Goal: Task Accomplishment & Management: Manage account settings

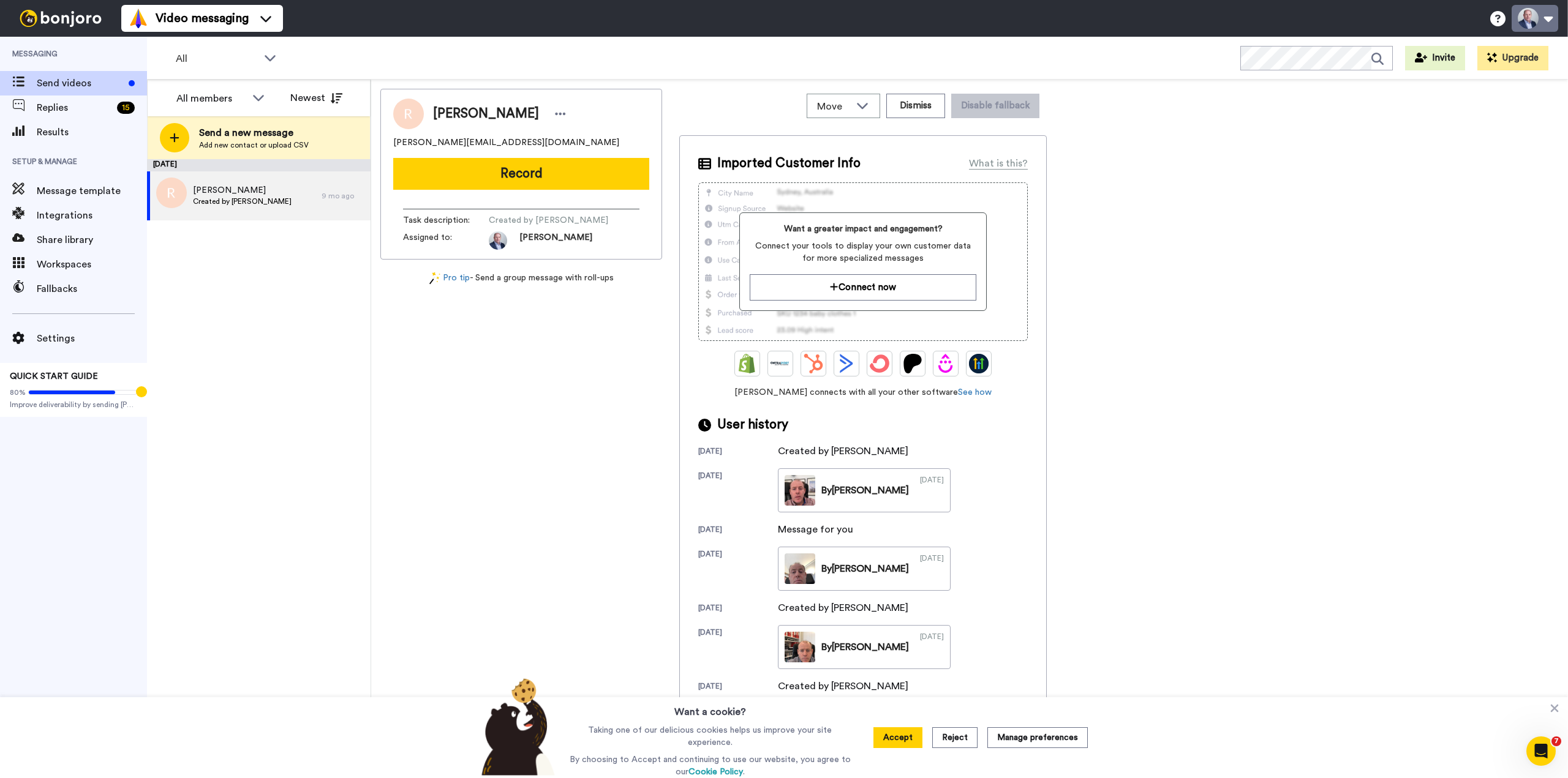
click at [1543, 24] on button at bounding box center [1535, 19] width 47 height 27
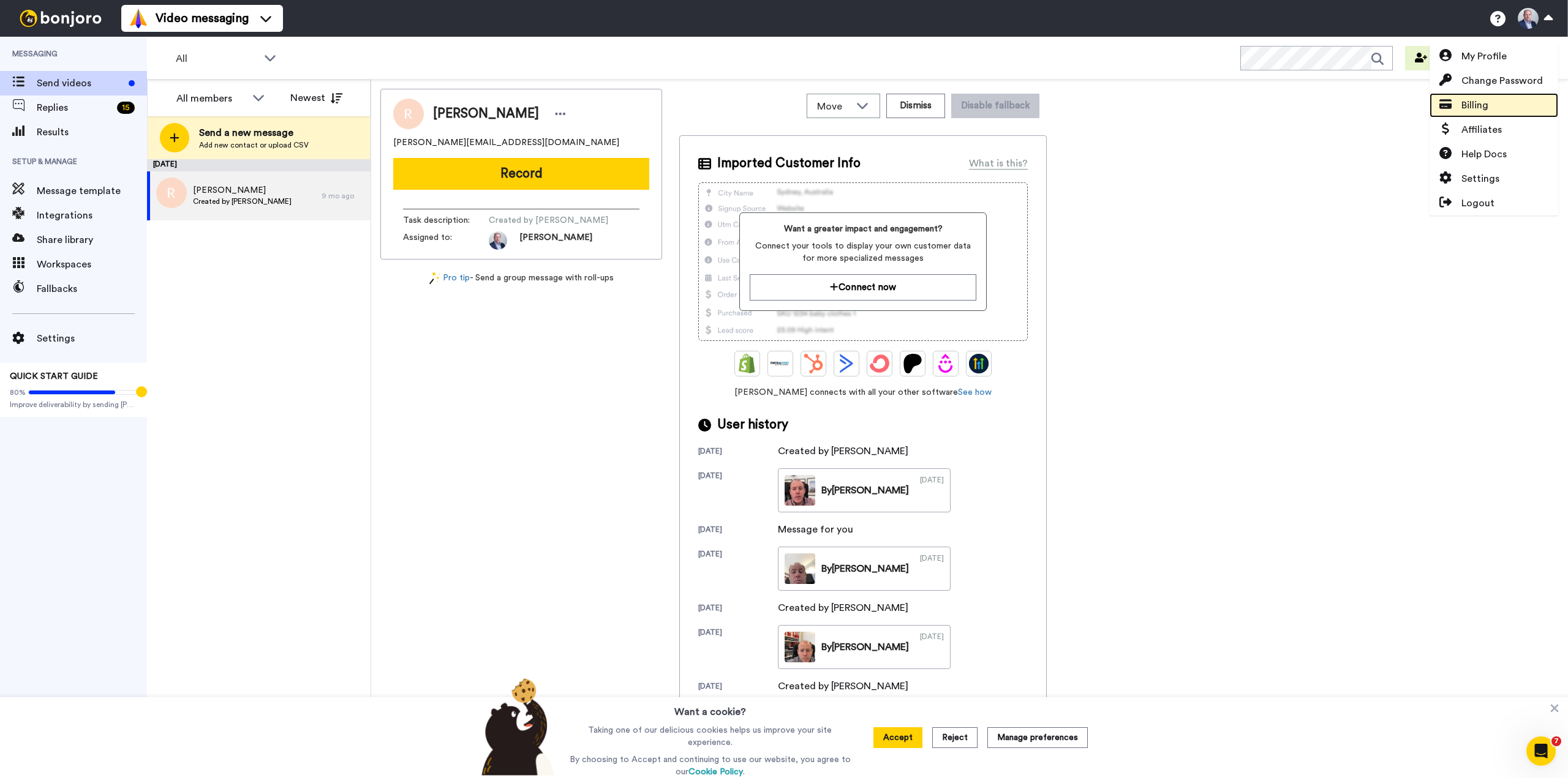
click at [1496, 107] on link "Billing" at bounding box center [1494, 105] width 129 height 24
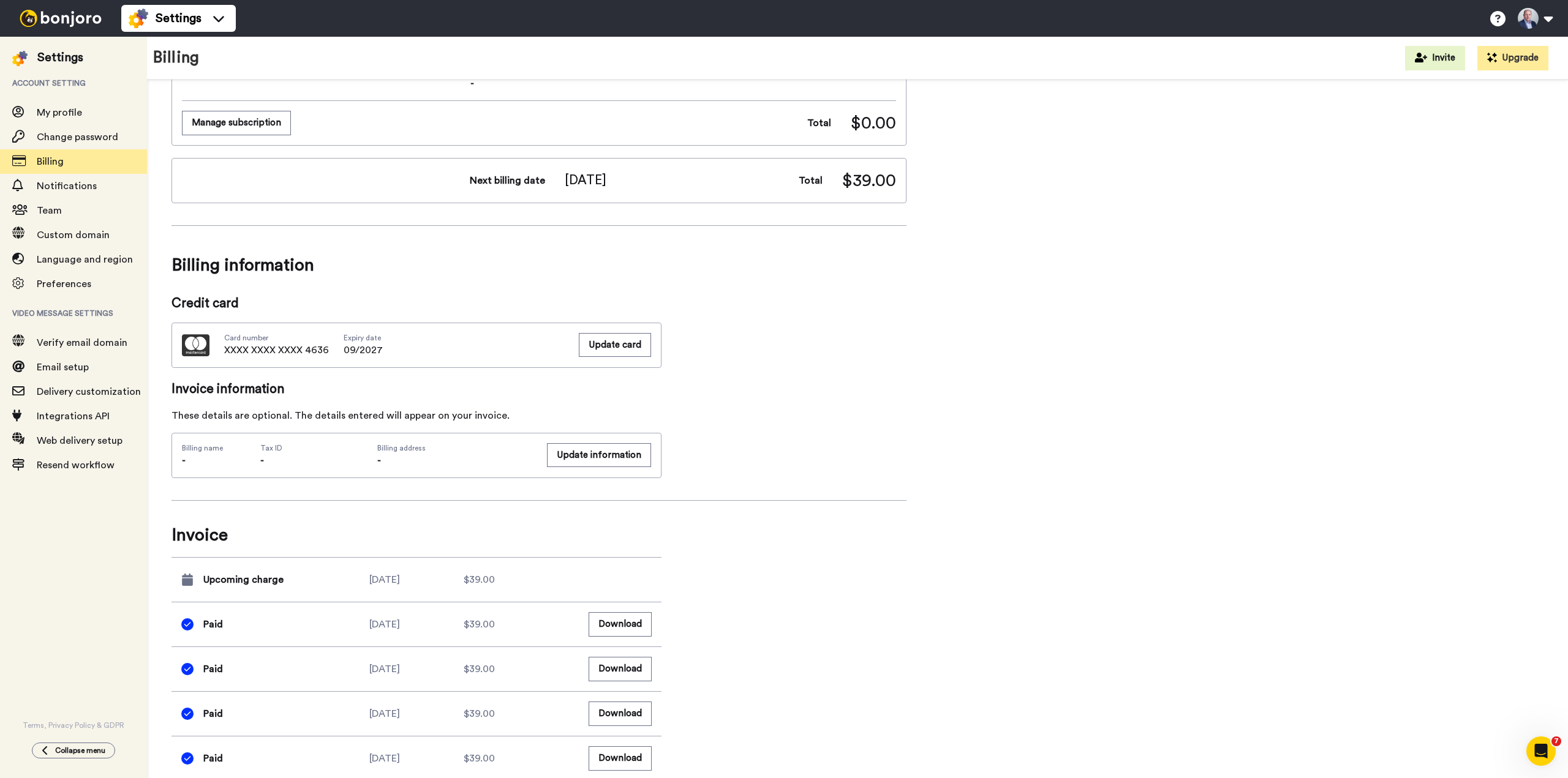
scroll to position [428, 0]
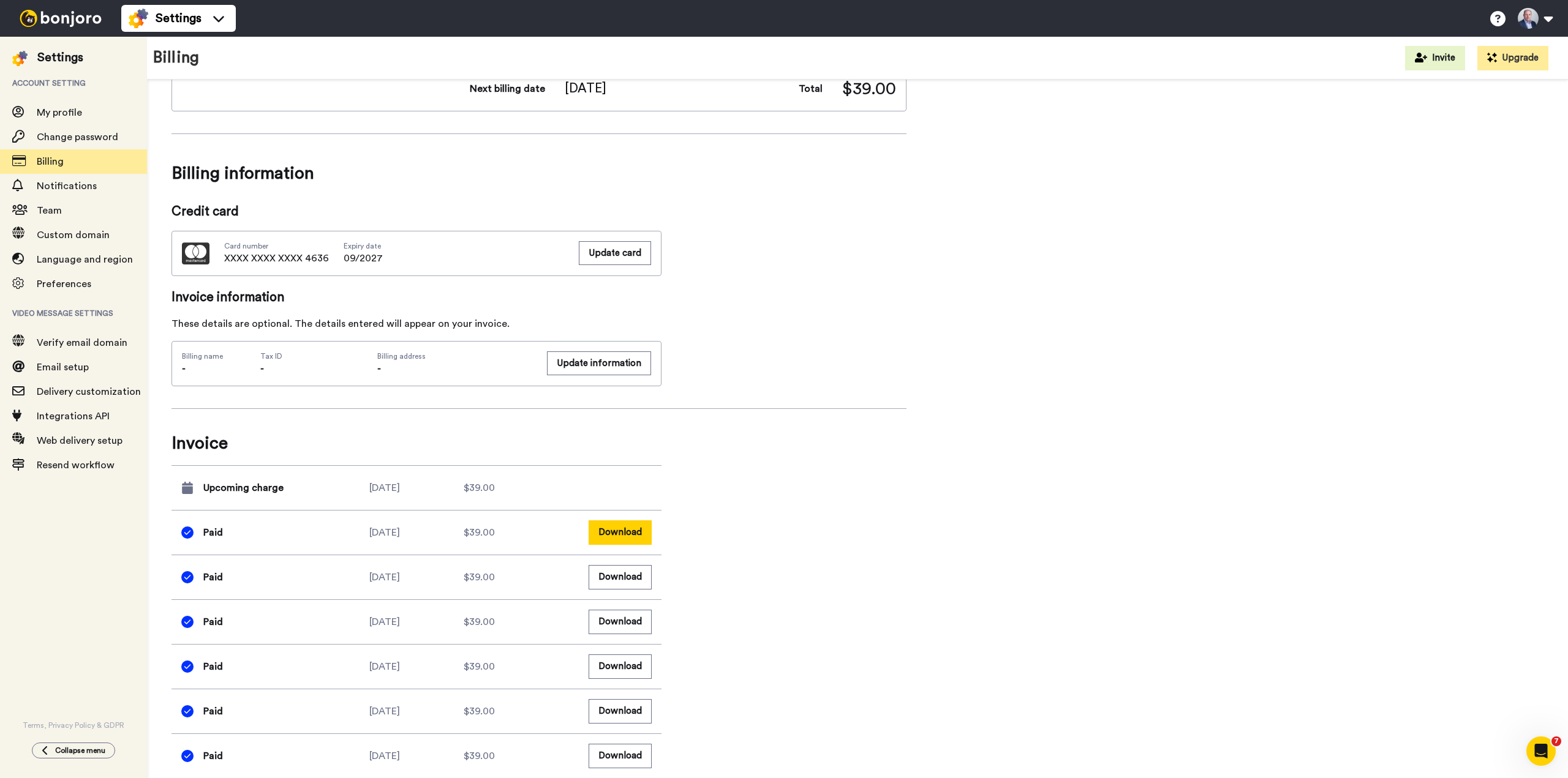
click at [636, 526] on button "Download" at bounding box center [619, 533] width 63 height 24
